Goal: Transaction & Acquisition: Purchase product/service

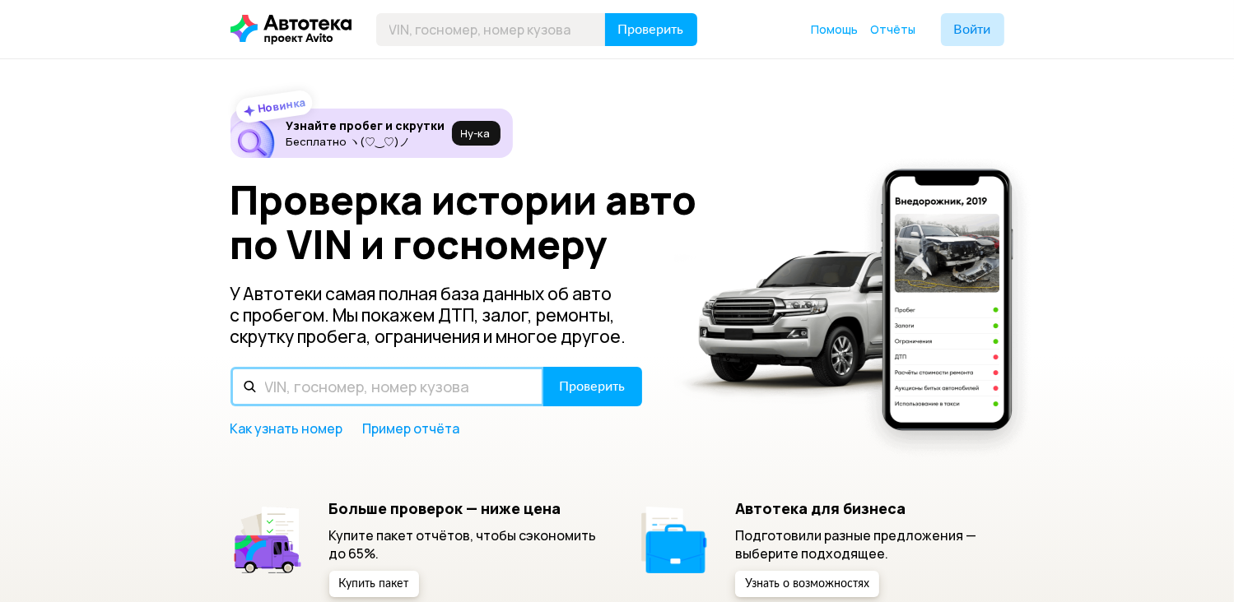
click at [317, 397] on input "text" at bounding box center [387, 387] width 314 height 40
type input "[US_VEHICLE_IDENTIFICATION_NUMBER]"
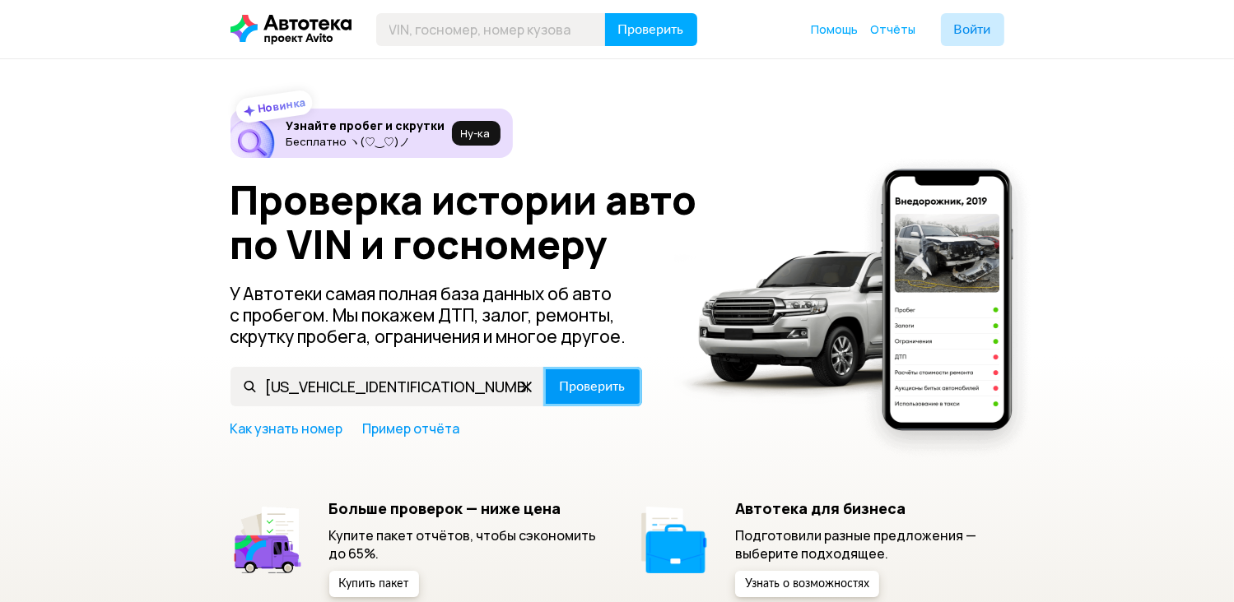
click at [590, 393] on span "Проверить" at bounding box center [593, 386] width 66 height 13
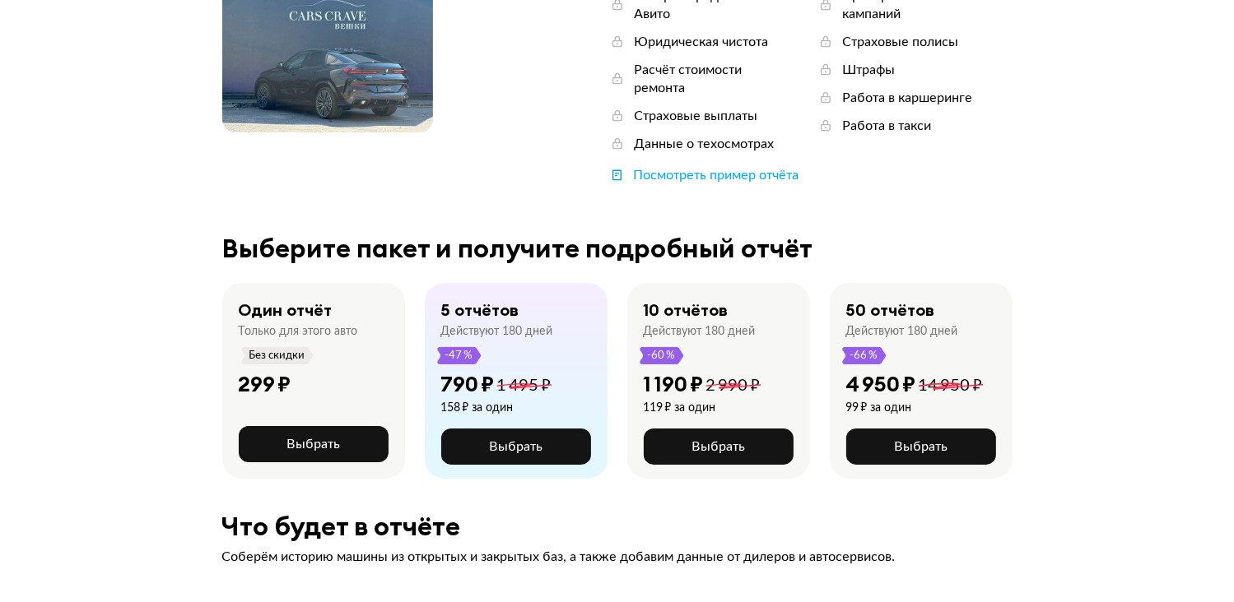
scroll to position [247, 0]
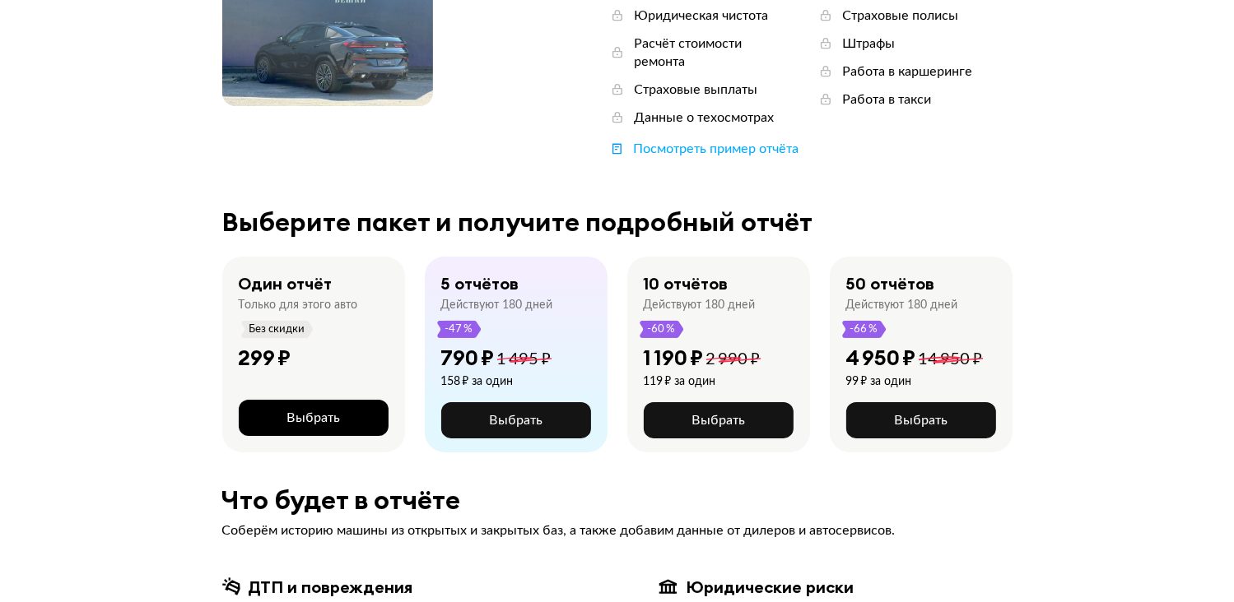
click at [288, 411] on span "Выбрать" at bounding box center [312, 417] width 53 height 13
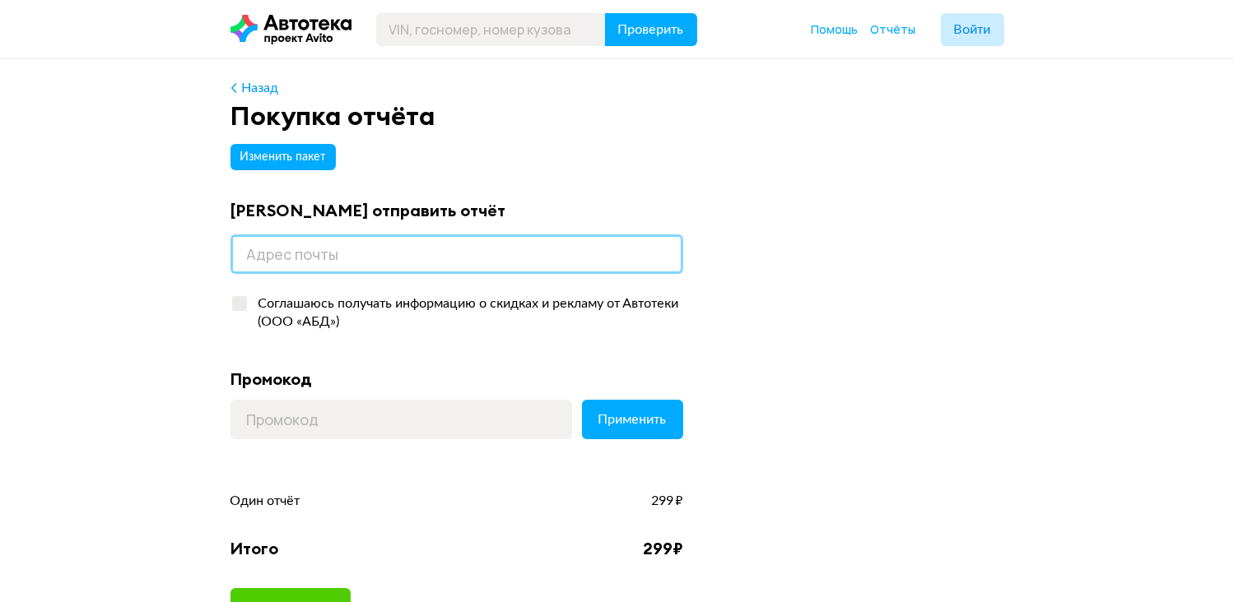
click at [273, 254] on input "email" at bounding box center [456, 255] width 453 height 40
type input "[EMAIL_ADDRESS][DOMAIN_NAME]"
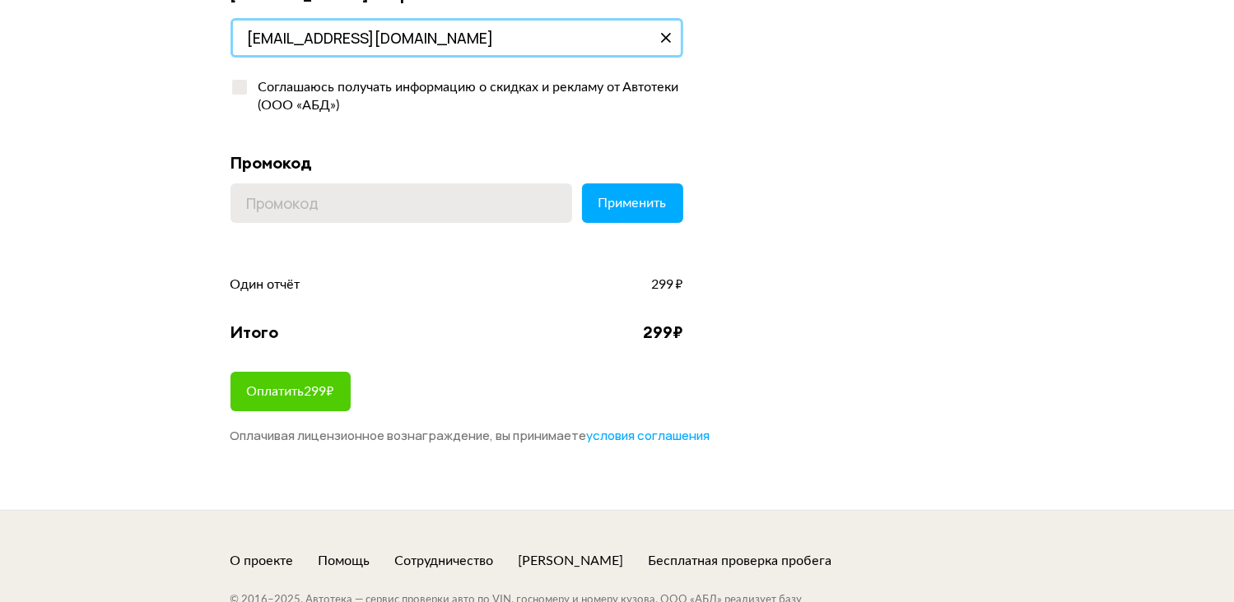
scroll to position [247, 0]
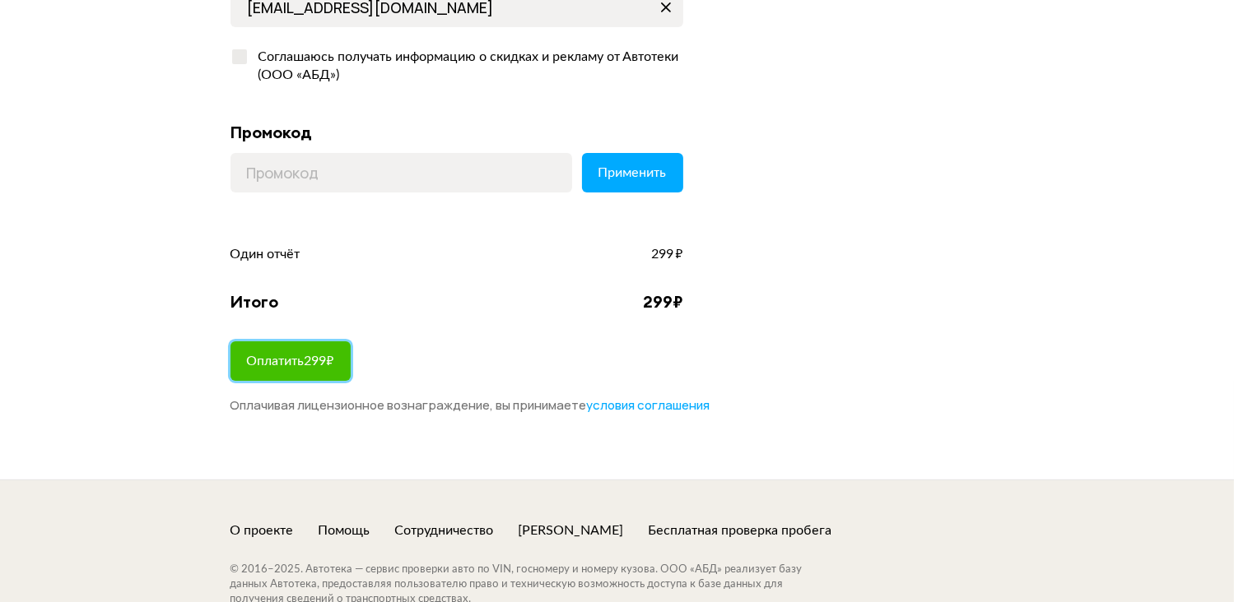
click at [282, 368] on span "Оплатить 299 ₽" at bounding box center [290, 361] width 87 height 13
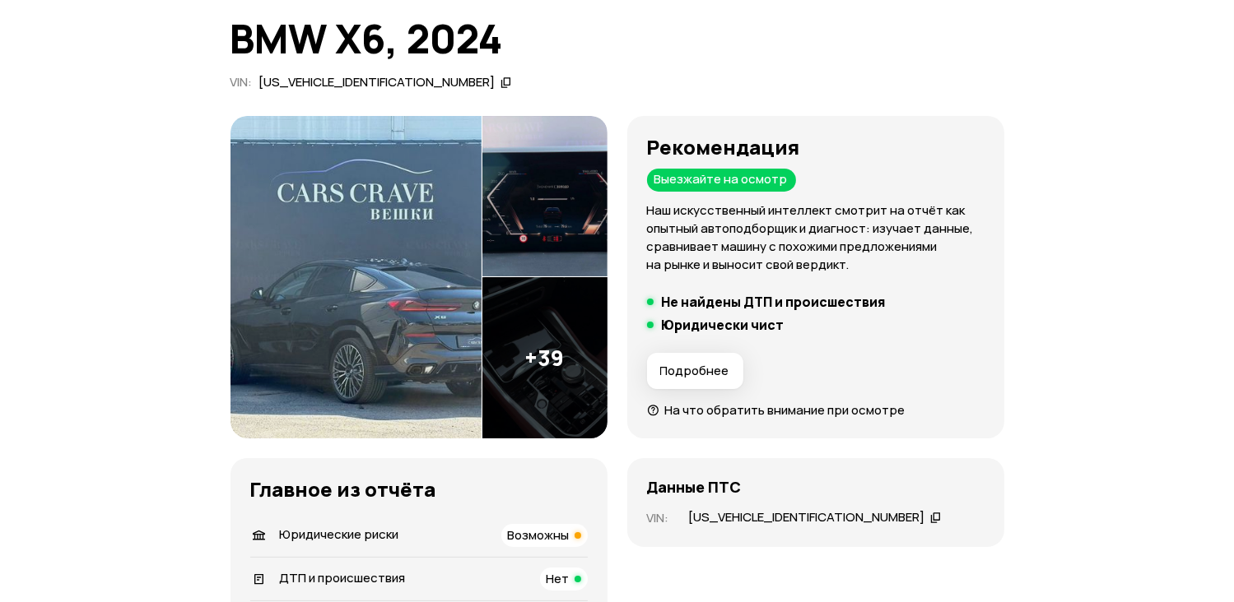
scroll to position [247, 0]
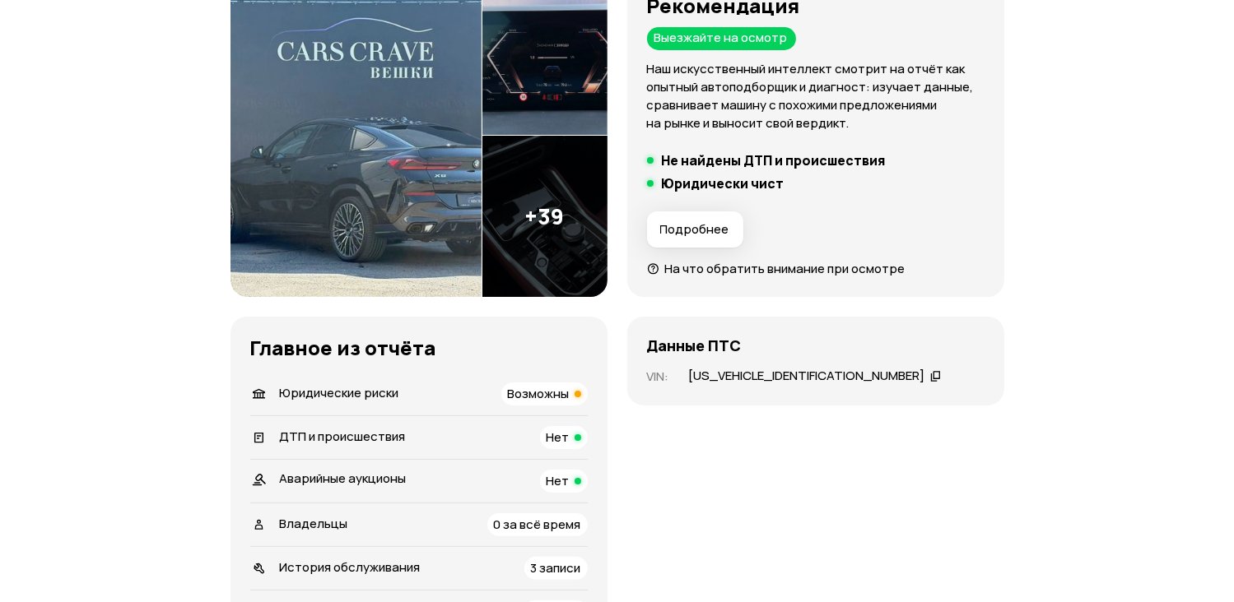
click at [552, 401] on span "Возможны" at bounding box center [539, 393] width 62 height 17
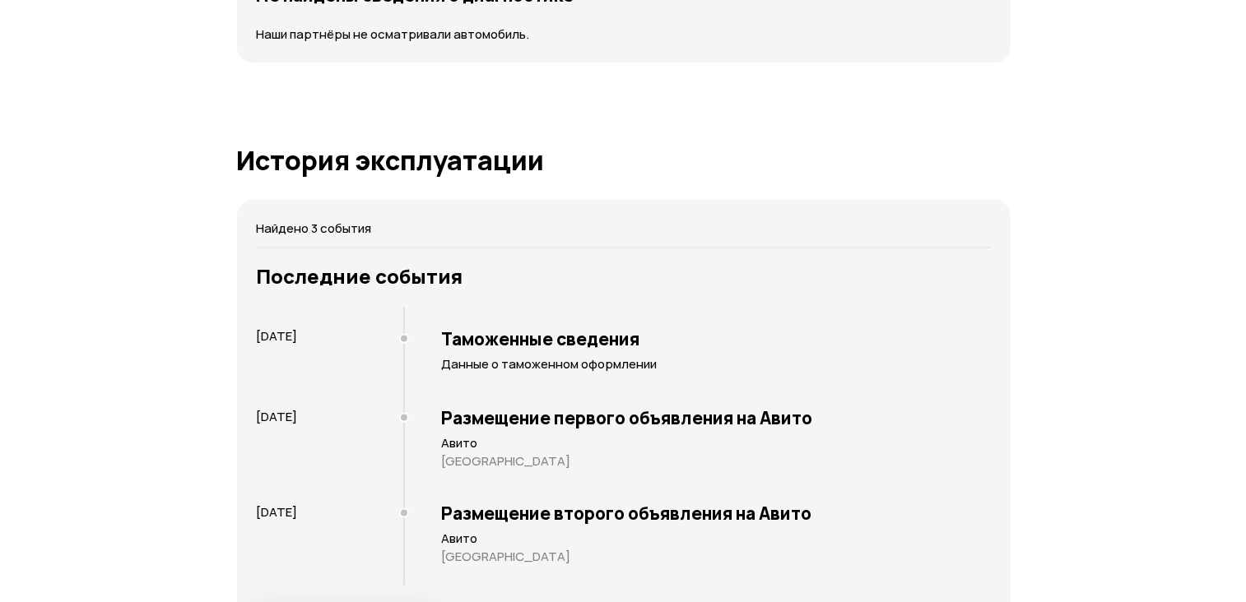
scroll to position [2415, 0]
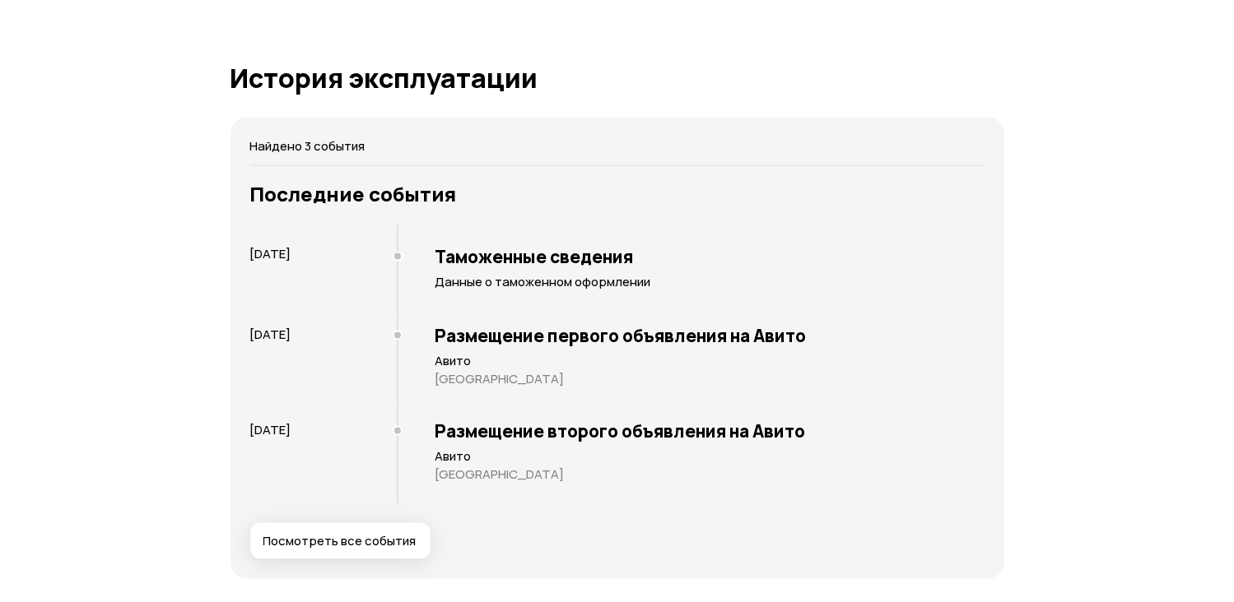
click at [402, 540] on span "Посмотреть все события" at bounding box center [339, 541] width 153 height 16
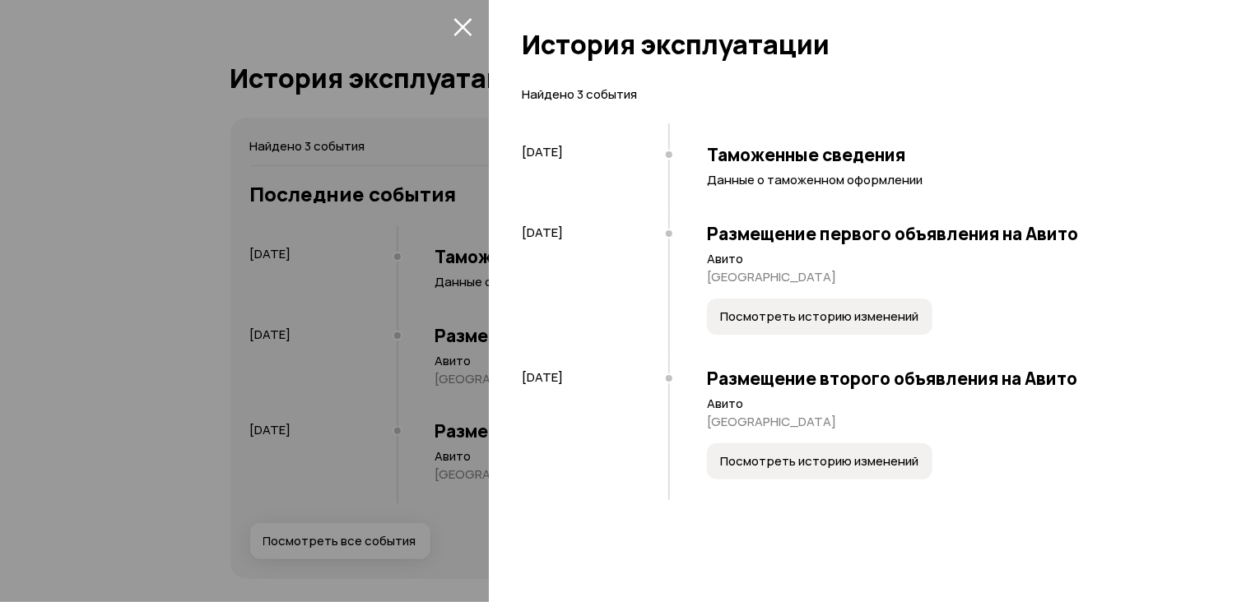
click at [769, 458] on span "Посмотреть историю изменений" at bounding box center [819, 461] width 198 height 16
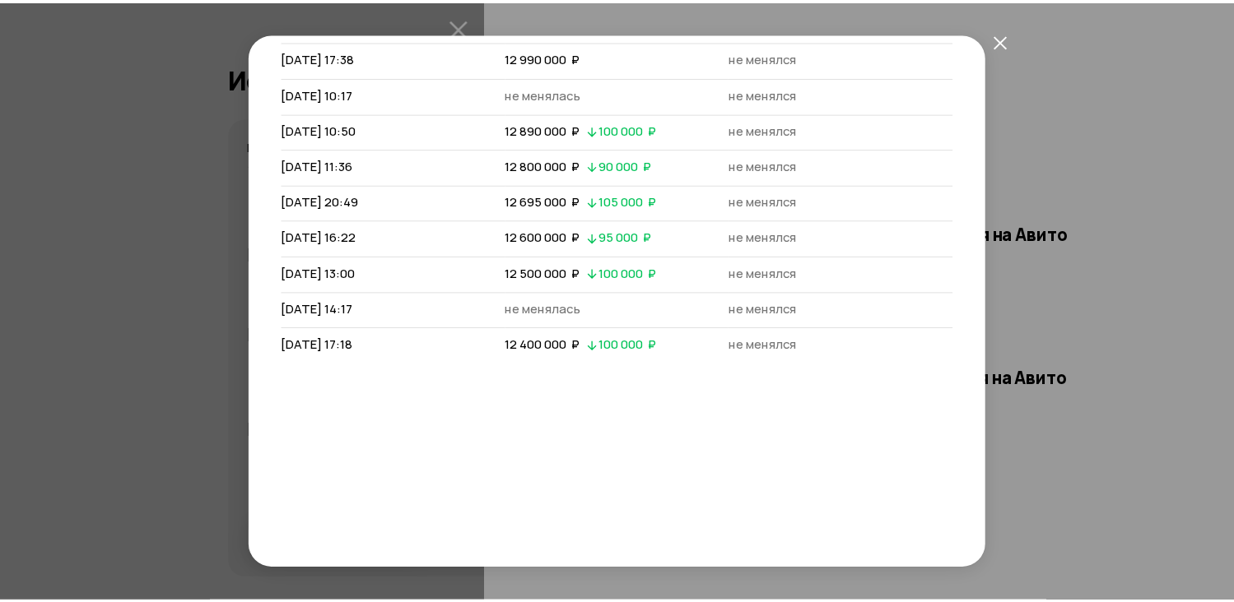
scroll to position [150, 0]
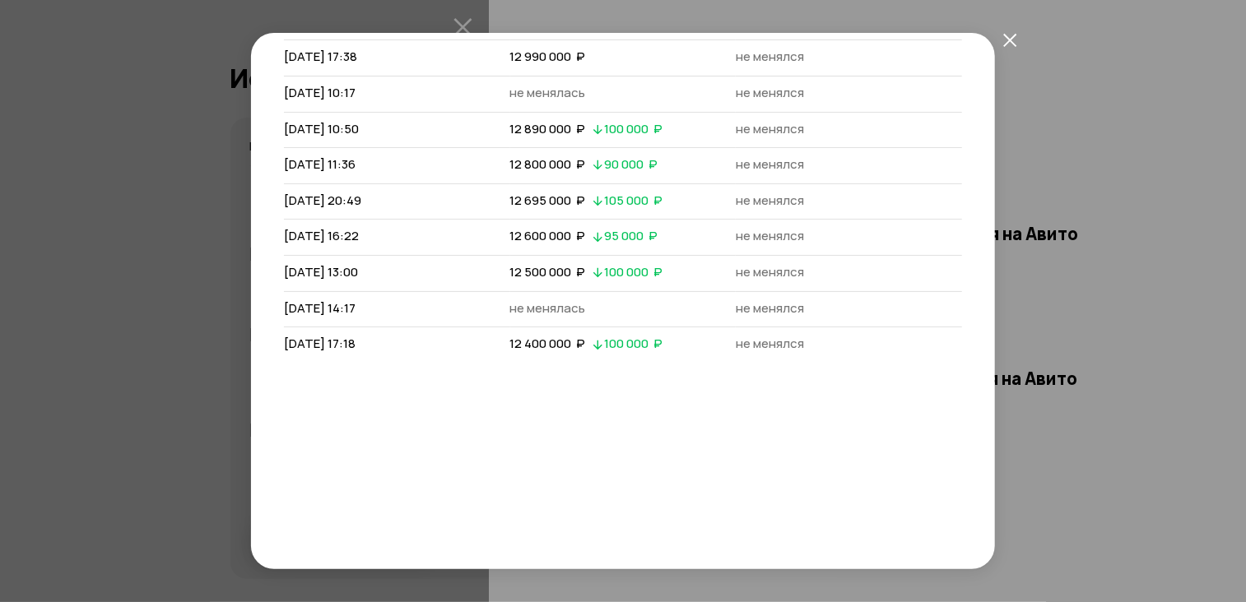
click at [1007, 41] on icon "закрыть" at bounding box center [1009, 39] width 13 height 13
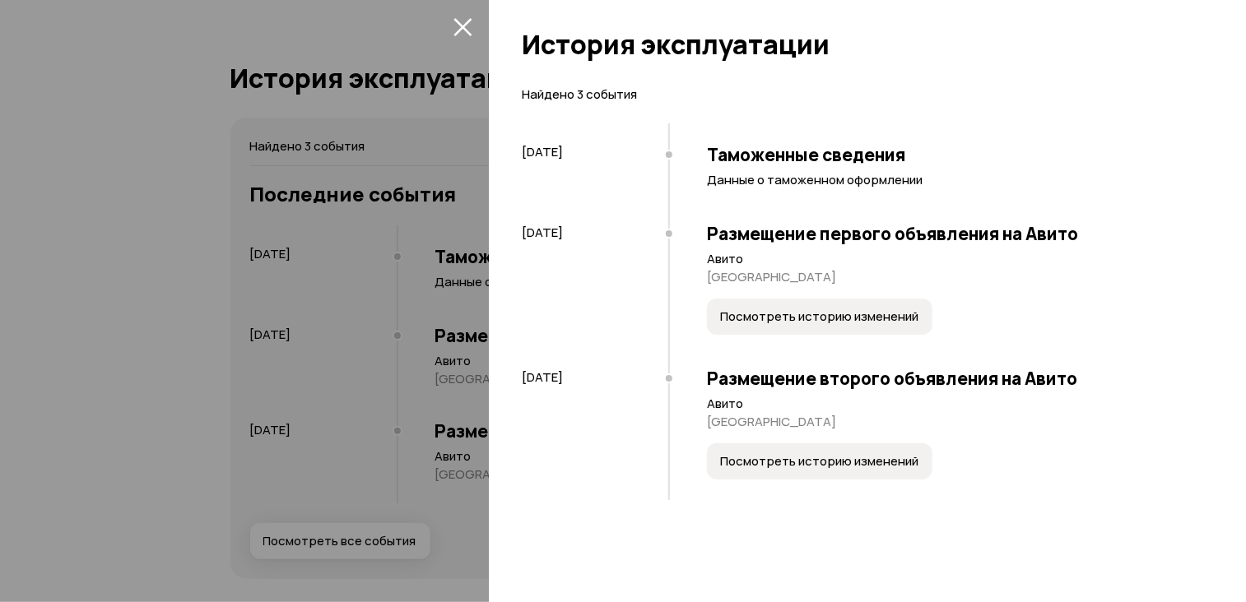
click at [750, 449] on button "Посмотреть историю изменений" at bounding box center [819, 462] width 225 height 36
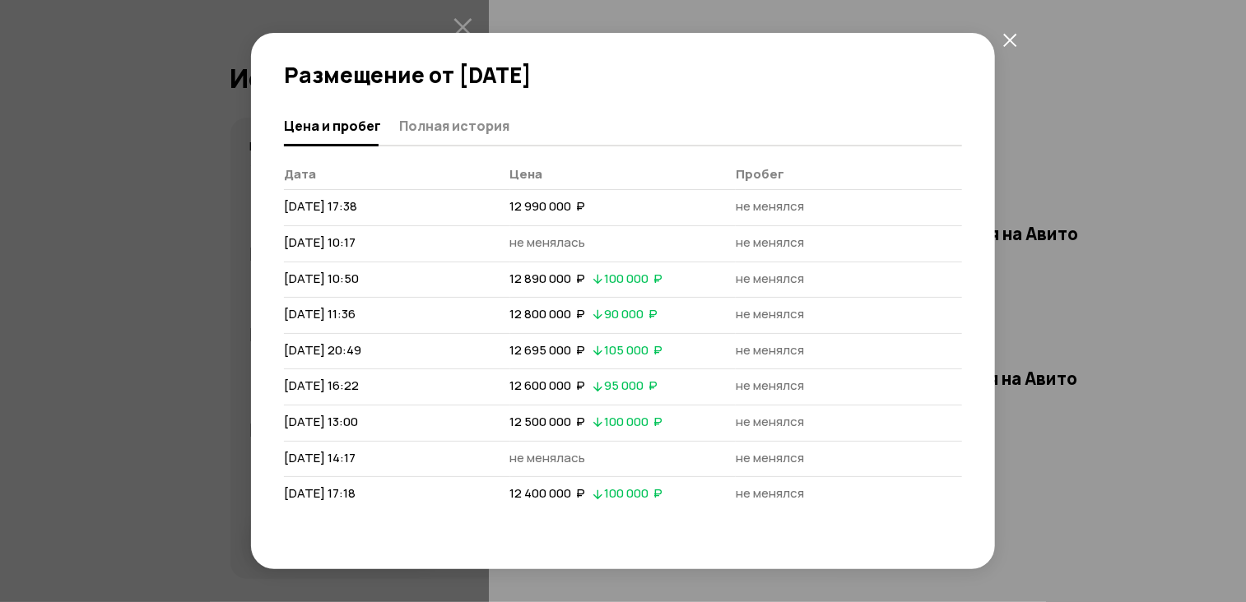
click at [356, 496] on span "9 сентября 2025 г. 17:18" at bounding box center [320, 493] width 72 height 17
click at [183, 384] on div "Размещение от 18 июля 2025 года Цена и пробег Полная история Дата Цена Пробег 1…" at bounding box center [623, 301] width 1246 height 602
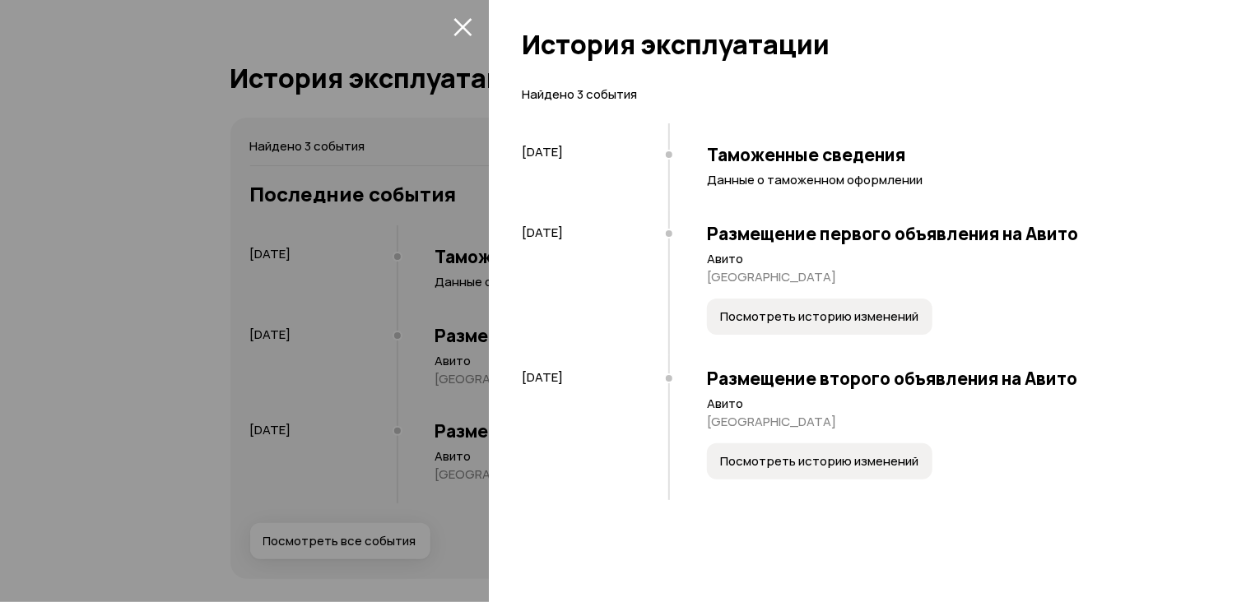
click at [307, 112] on div at bounding box center [623, 301] width 1246 height 602
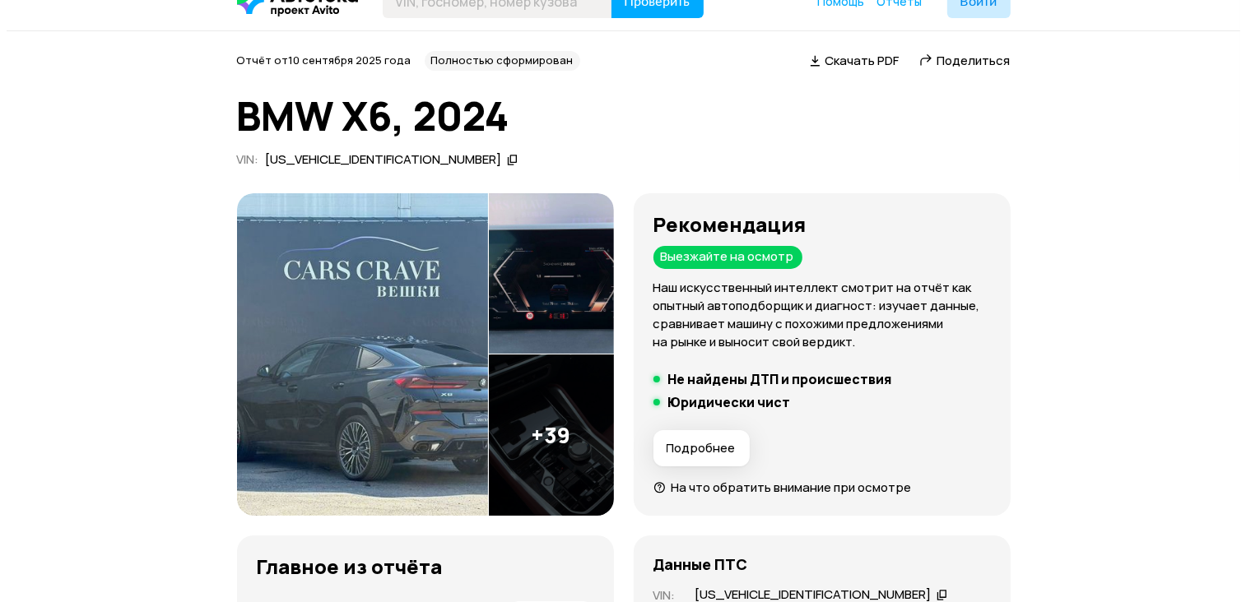
scroll to position [193, 0]
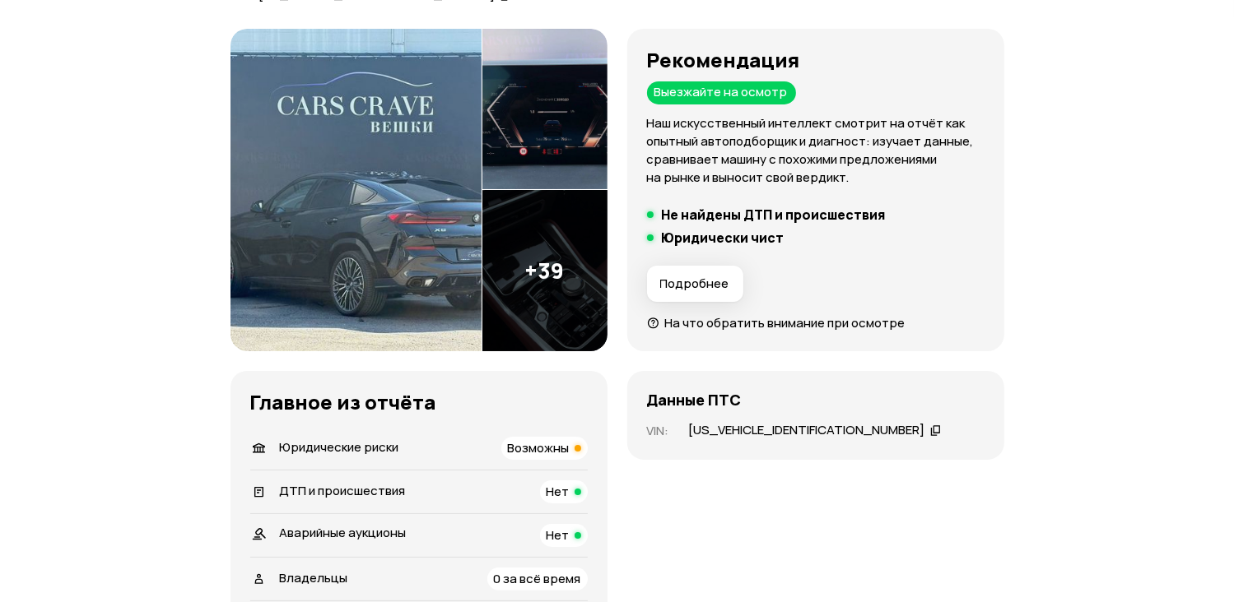
click at [550, 273] on img at bounding box center [544, 270] width 125 height 161
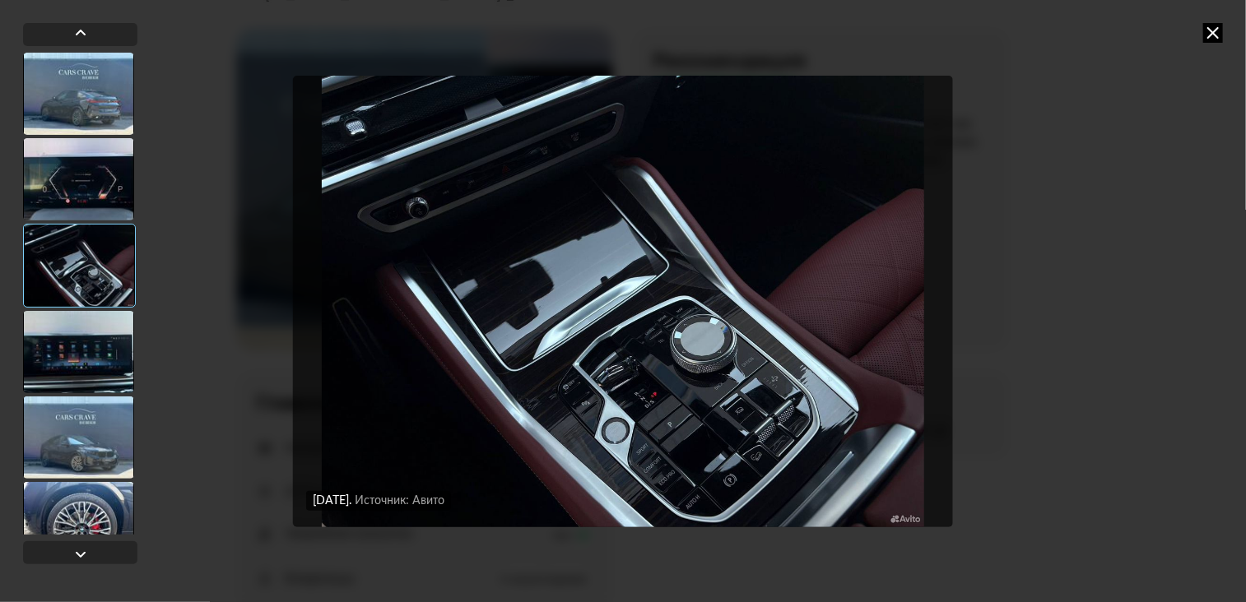
click at [880, 342] on img "Go to Slide 3" at bounding box center [623, 302] width 660 height 452
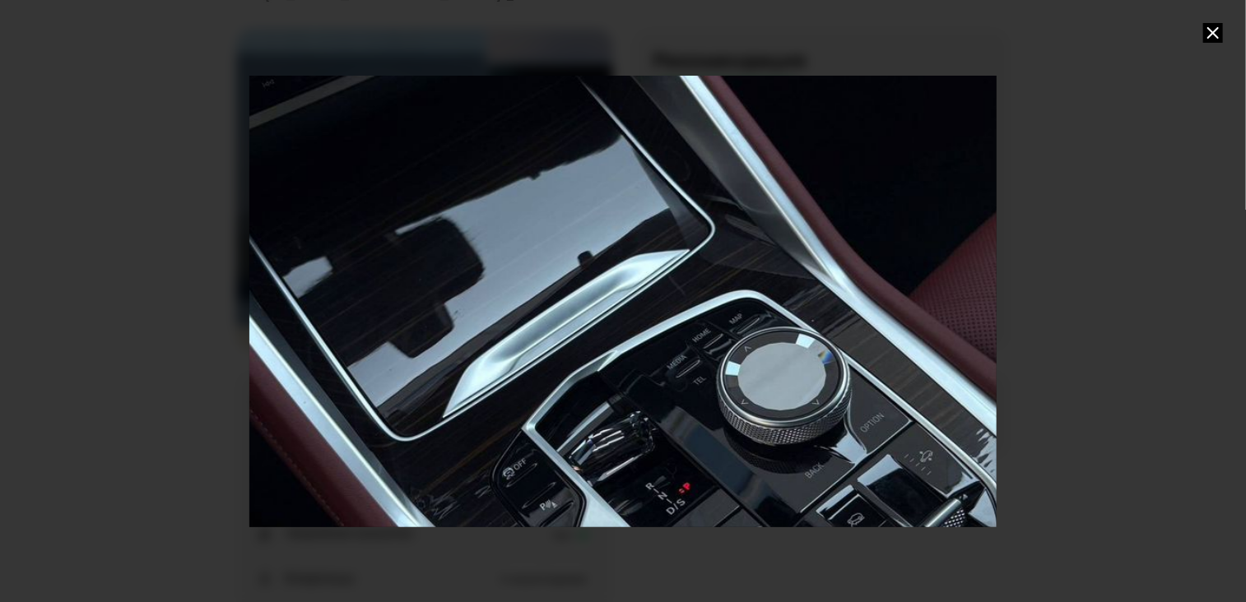
click at [880, 342] on div "Go to Slide 3" at bounding box center [622, 301] width 1495 height 904
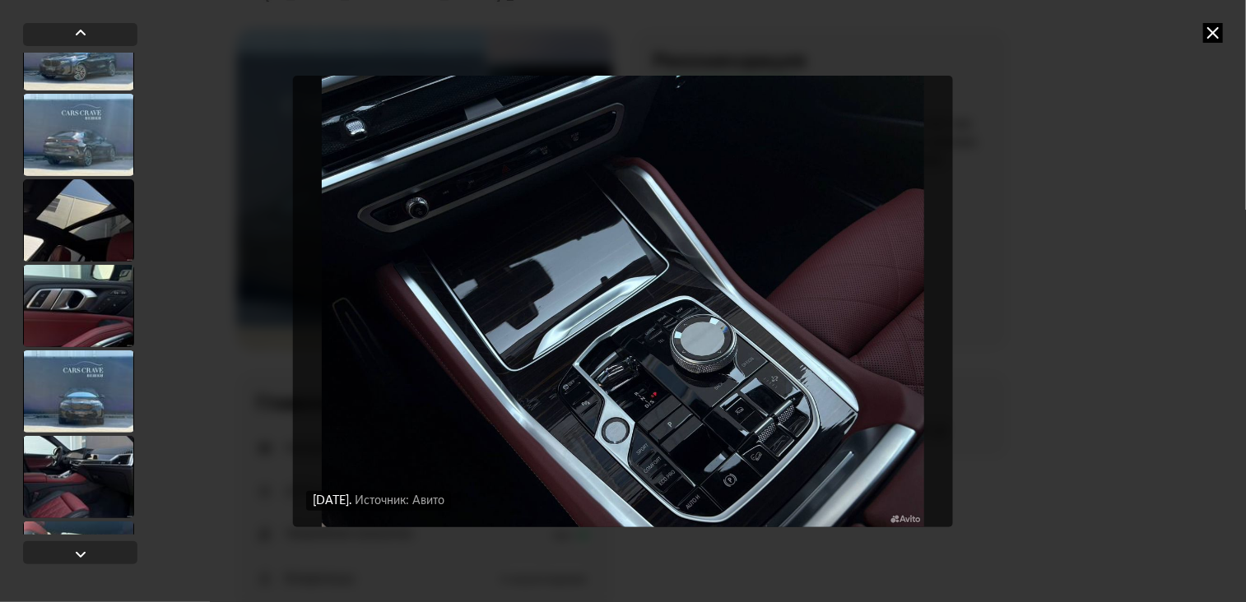
scroll to position [823, 0]
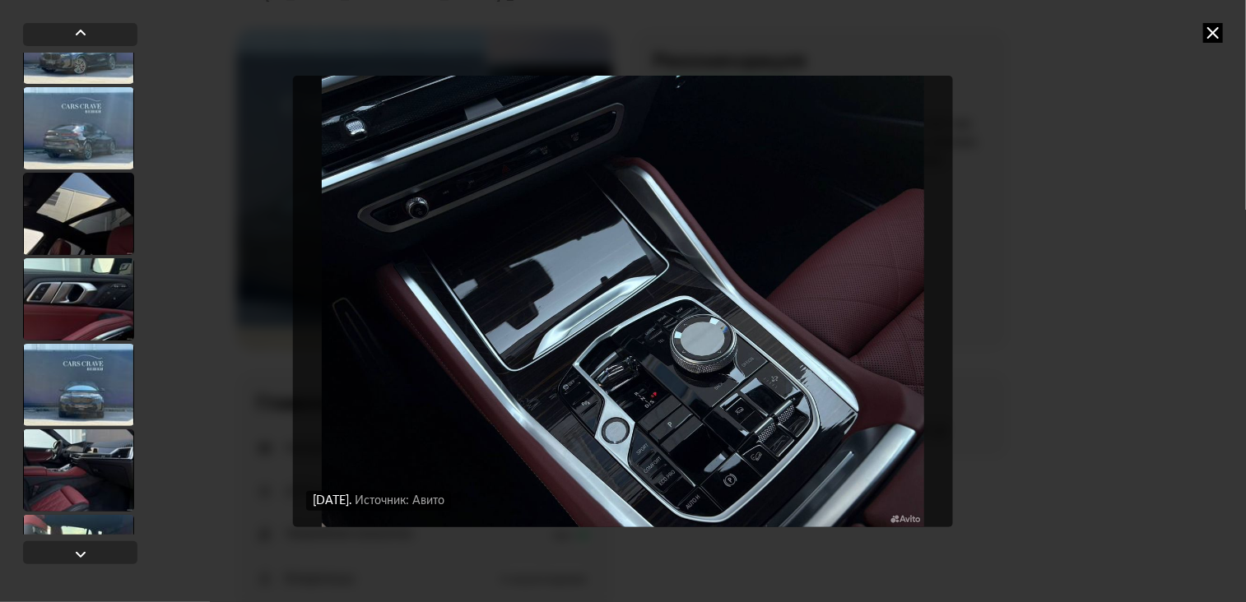
click at [113, 393] on div at bounding box center [78, 385] width 111 height 82
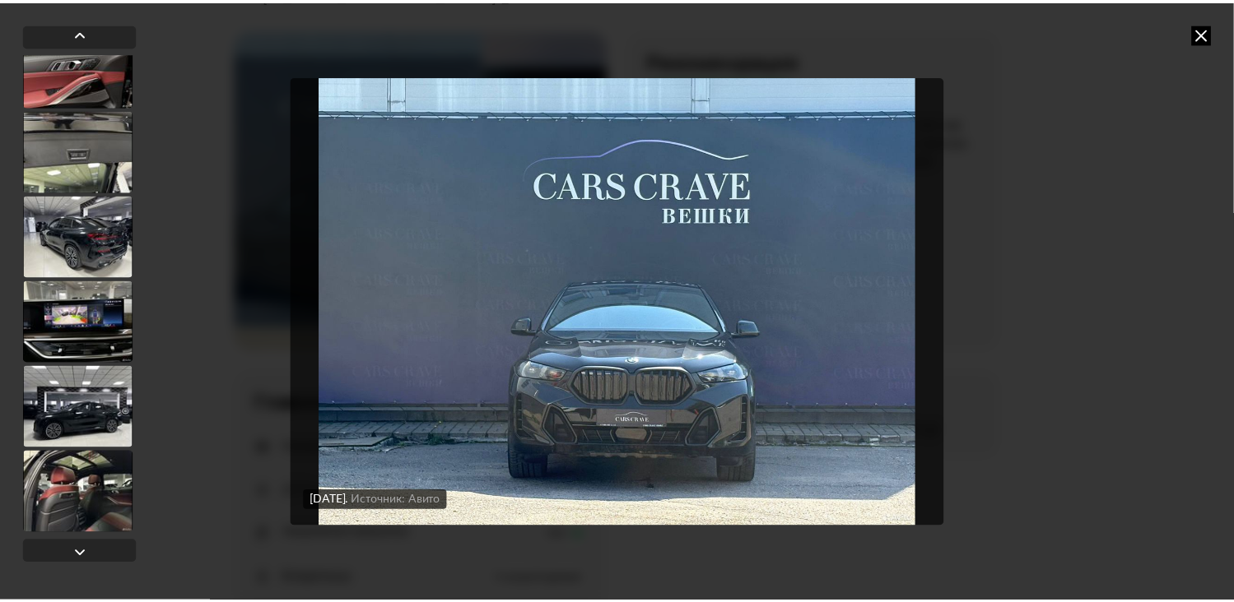
scroll to position [3114, 0]
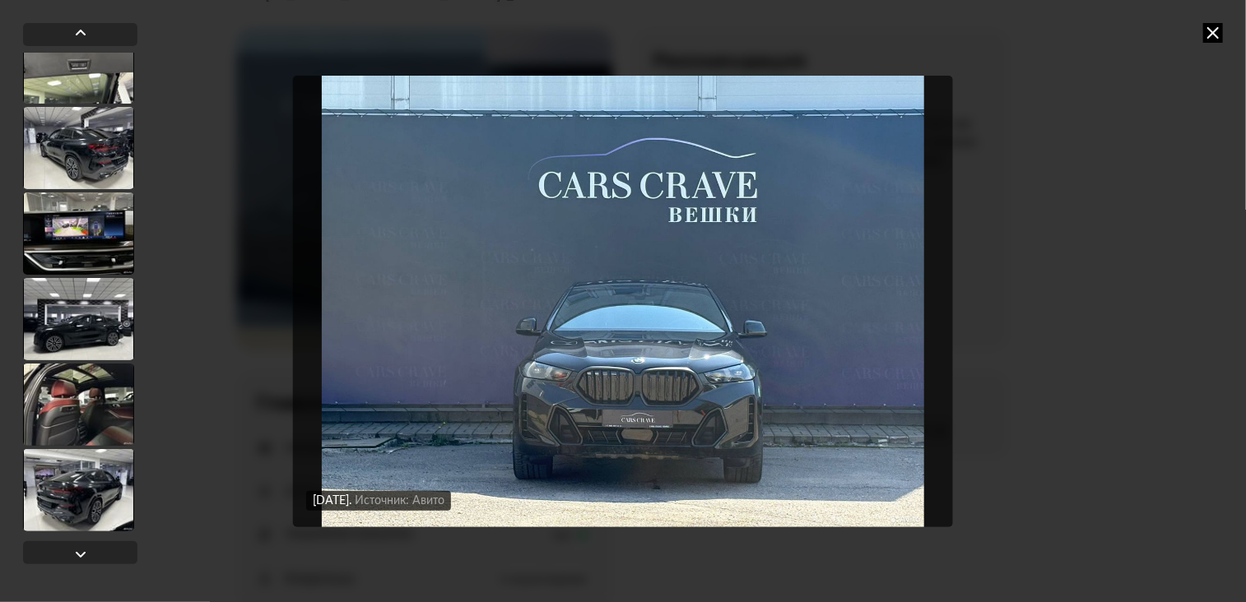
click at [207, 412] on div "18 июля 2025 года Источник: Авито 18 июля 2025 года Источник: Авито 18 июля 202…" at bounding box center [623, 301] width 843 height 602
click at [1216, 37] on icon at bounding box center [1213, 33] width 20 height 20
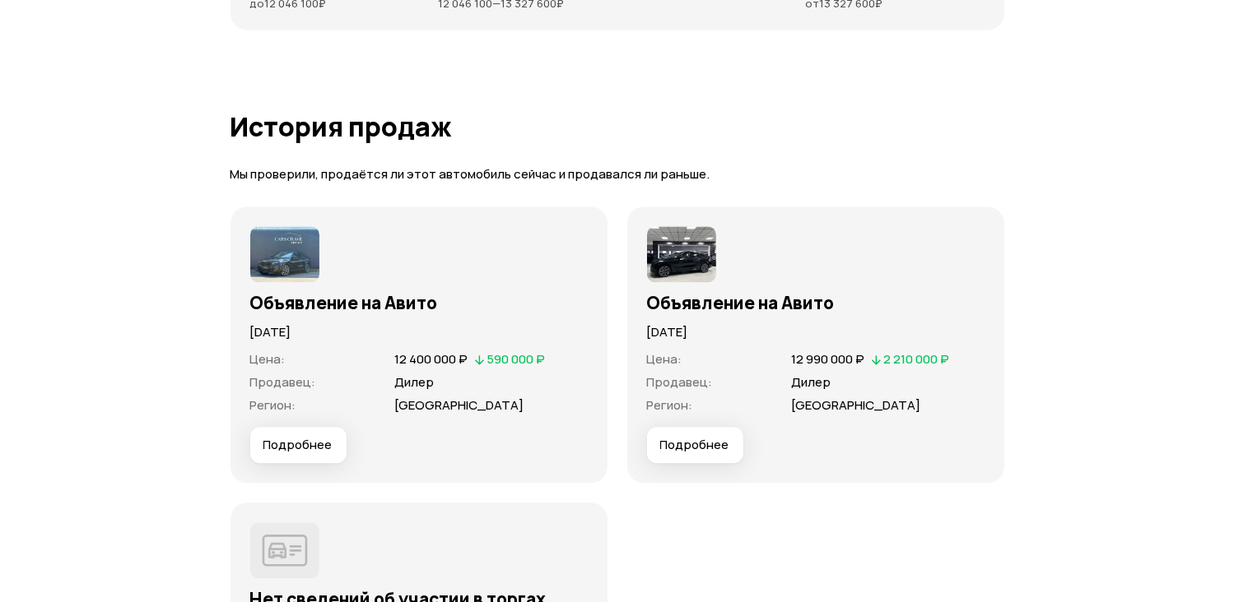
scroll to position [3621, 0]
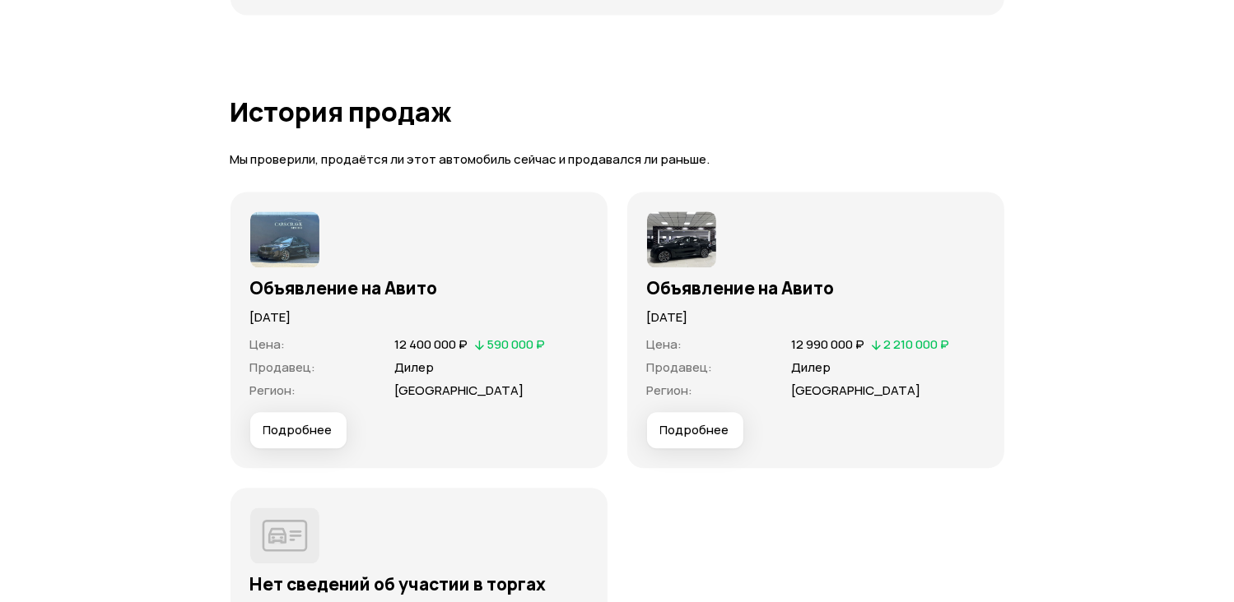
click at [288, 430] on span "Подробнее" at bounding box center [297, 430] width 69 height 16
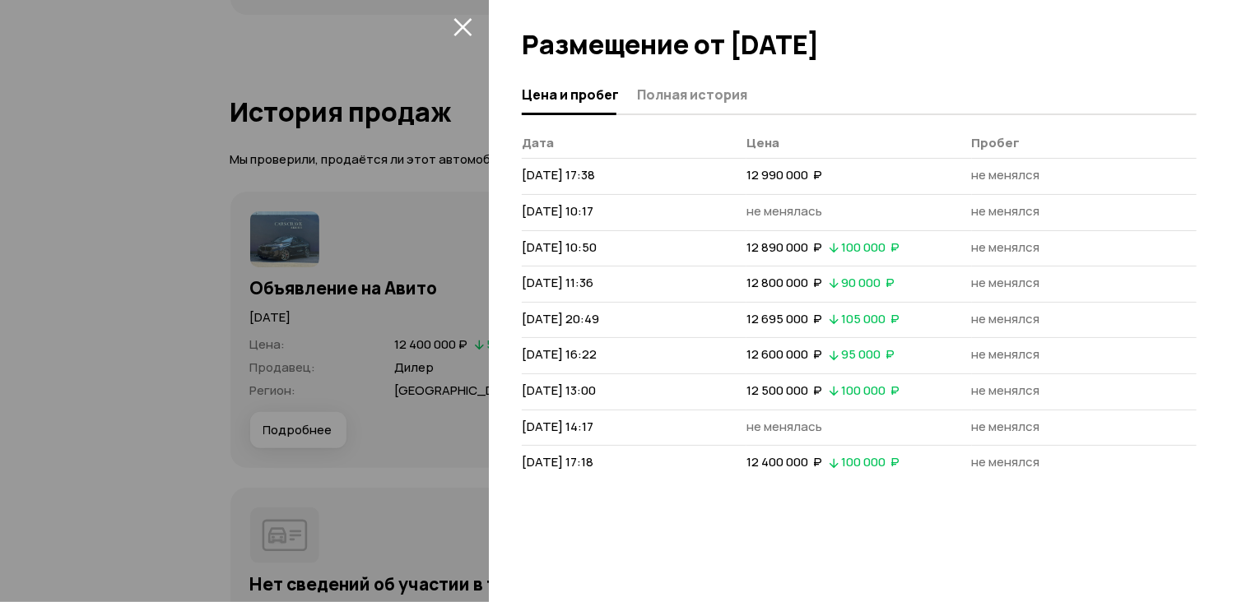
click at [584, 456] on span "9 сентября 2025 г. 17:18" at bounding box center [558, 461] width 72 height 17
click at [114, 421] on div at bounding box center [623, 301] width 1246 height 602
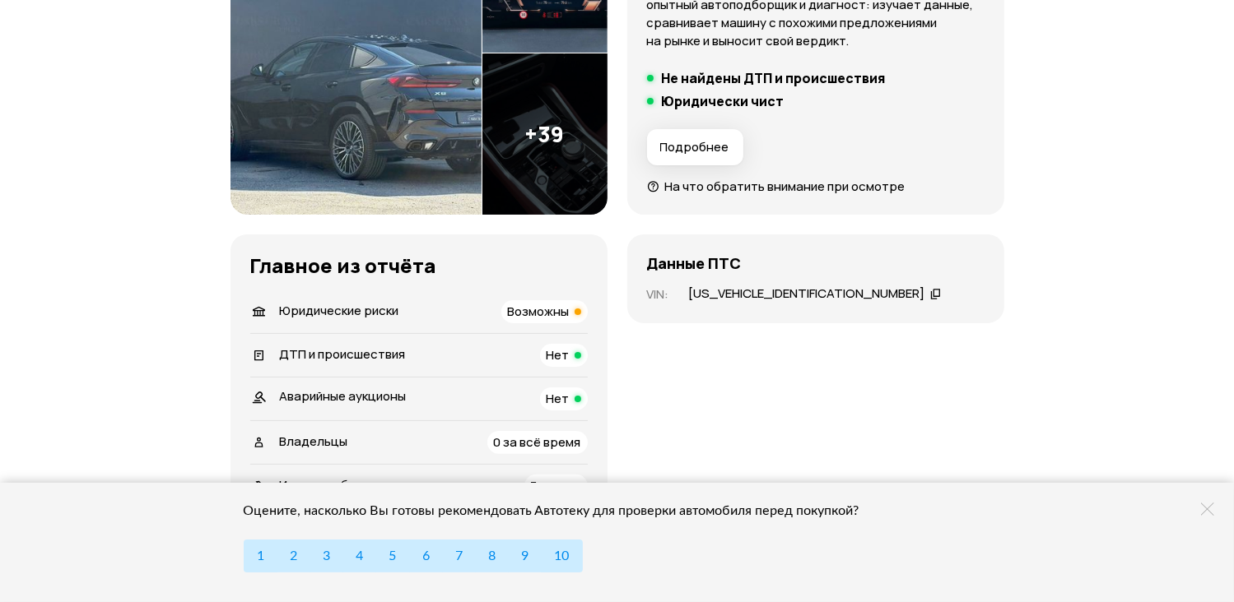
scroll to position [658, 0]
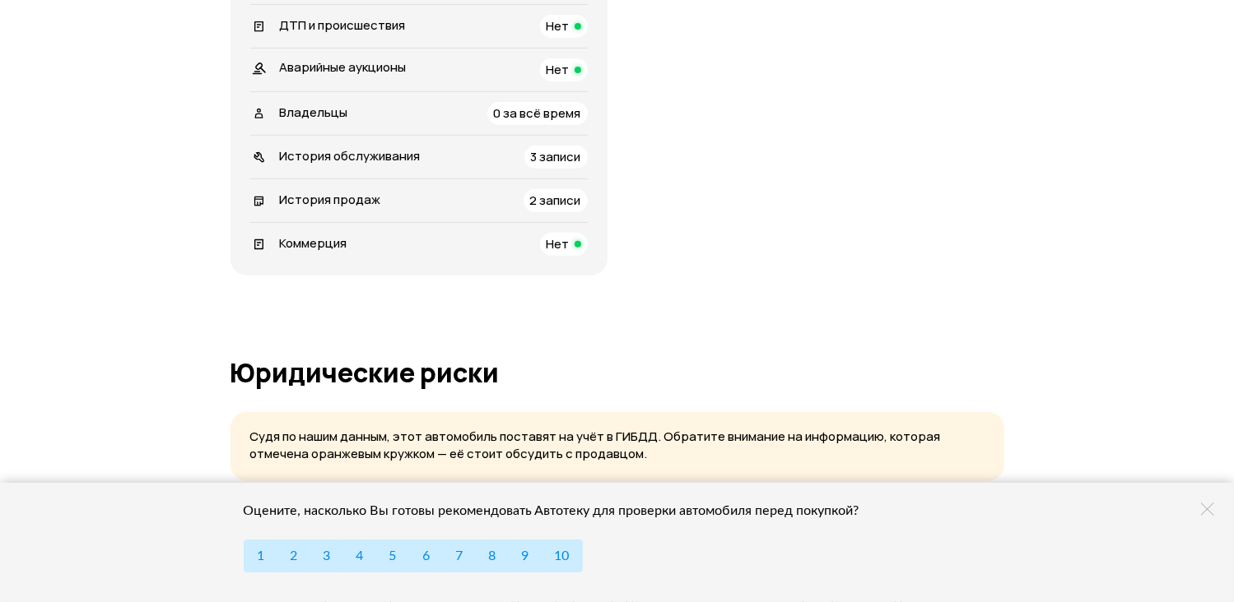
click at [556, 207] on span "2 записи" at bounding box center [555, 200] width 51 height 17
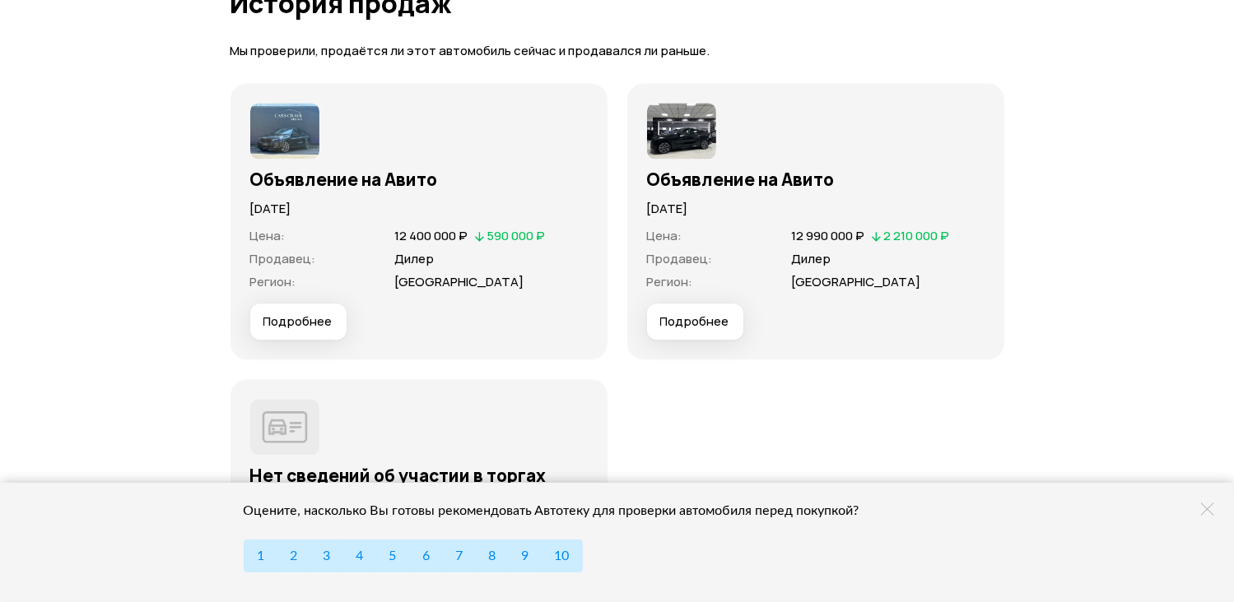
scroll to position [3881, 0]
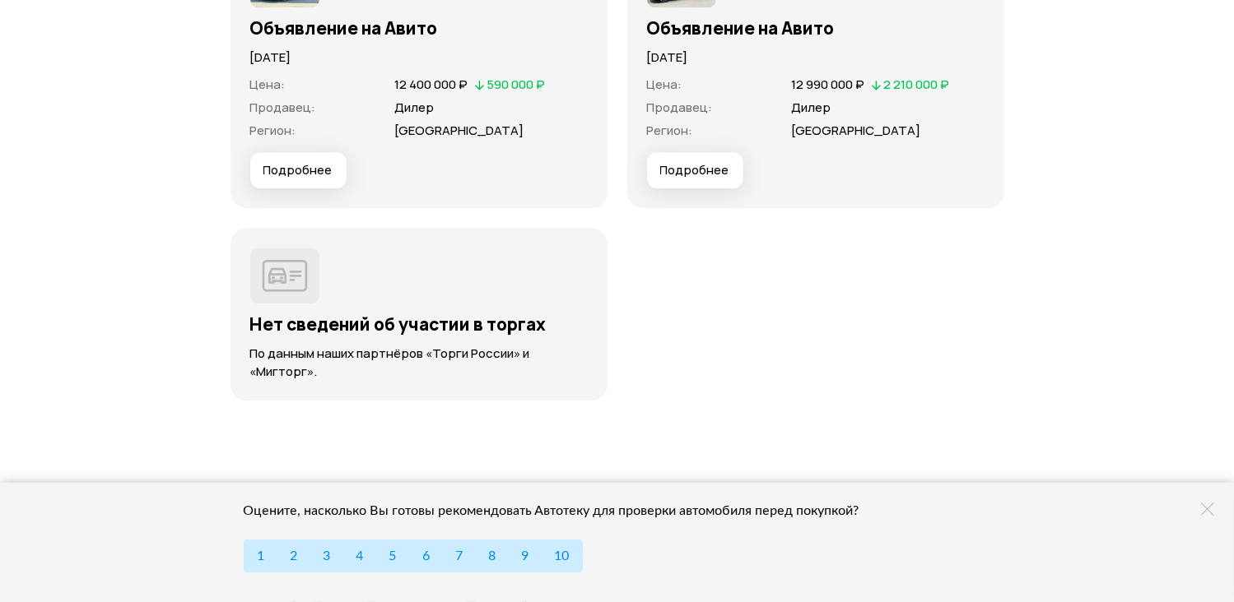
click at [307, 166] on span "Подробнее" at bounding box center [297, 170] width 69 height 16
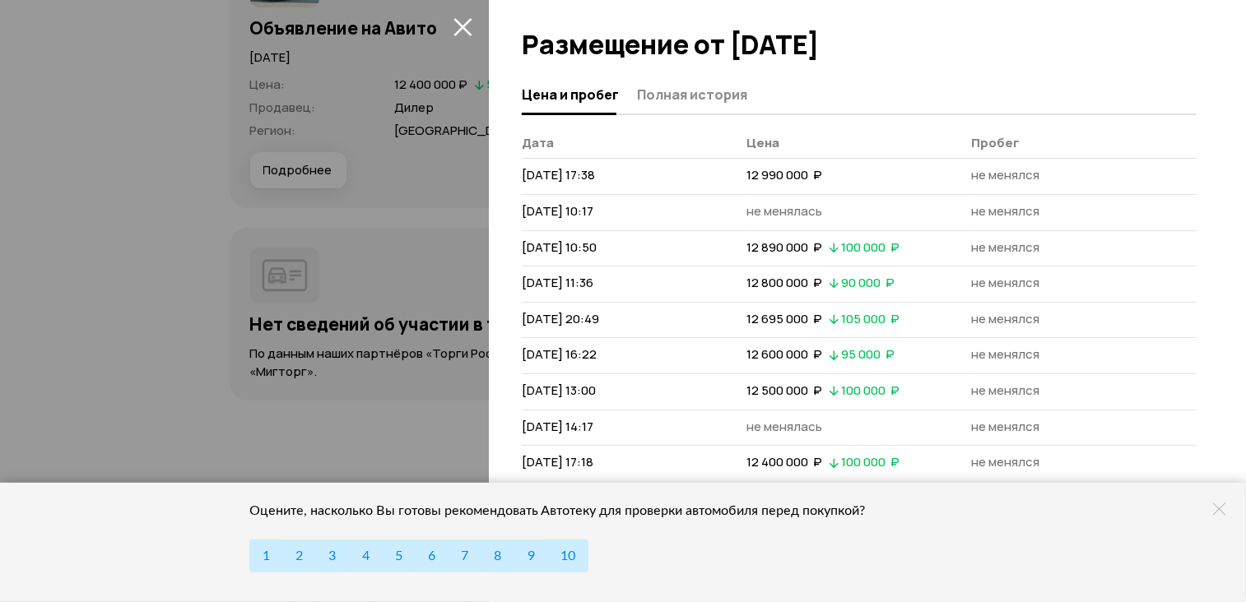
click at [754, 463] on span "12 400 000  ₽" at bounding box center [784, 461] width 76 height 17
click at [862, 467] on span "100 000  ₽" at bounding box center [870, 461] width 58 height 17
click at [318, 143] on div at bounding box center [623, 301] width 1246 height 602
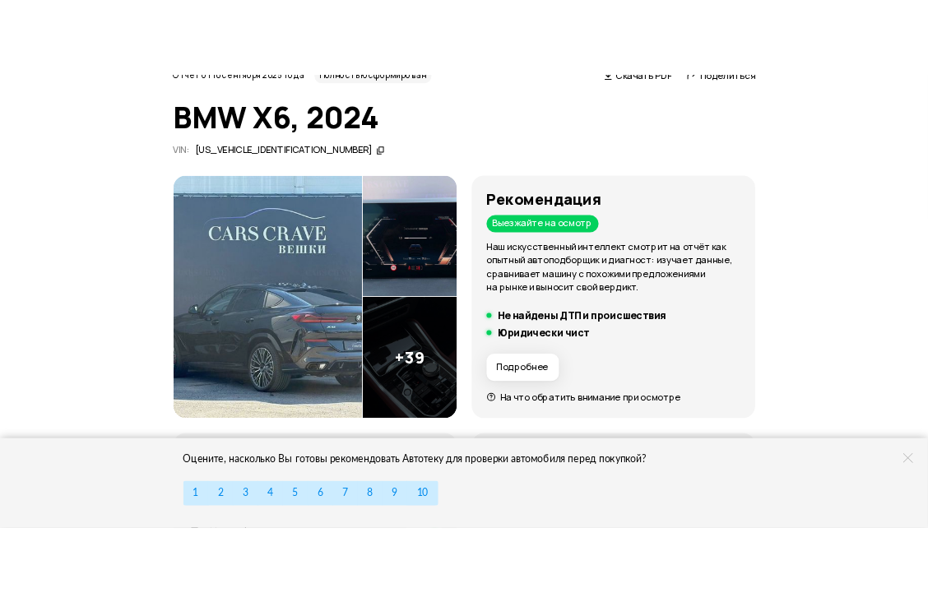
scroll to position [0, 0]
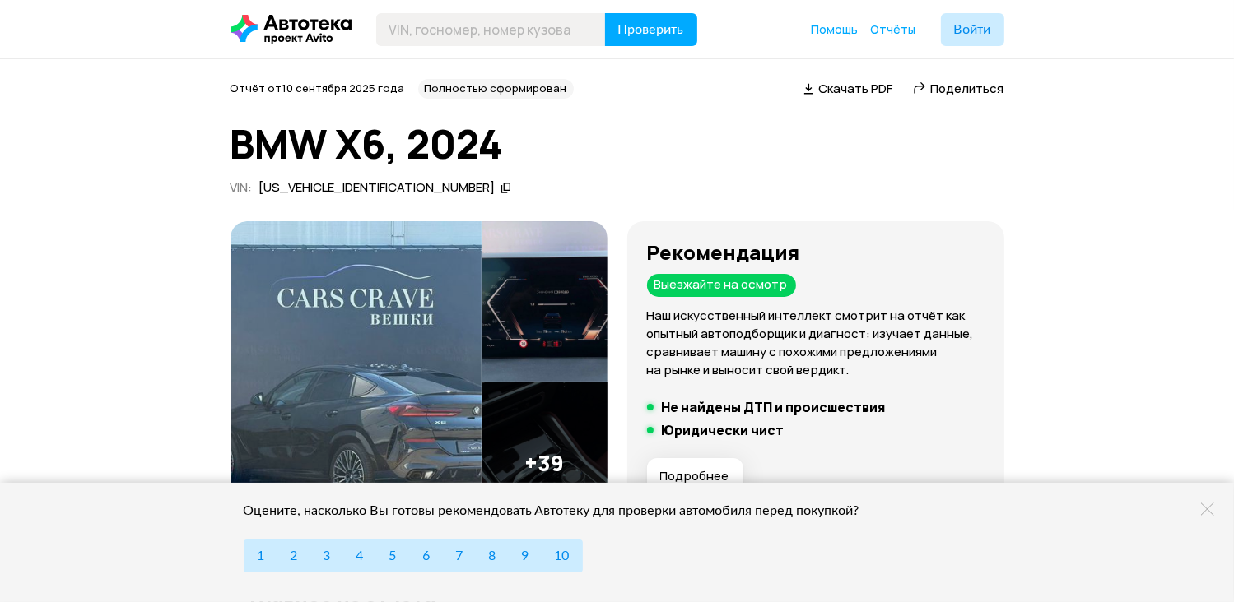
drag, startPoint x: 363, startPoint y: 327, endPoint x: 308, endPoint y: 386, distance: 80.9
click at [308, 386] on img at bounding box center [355, 382] width 251 height 323
